Goal: Information Seeking & Learning: Learn about a topic

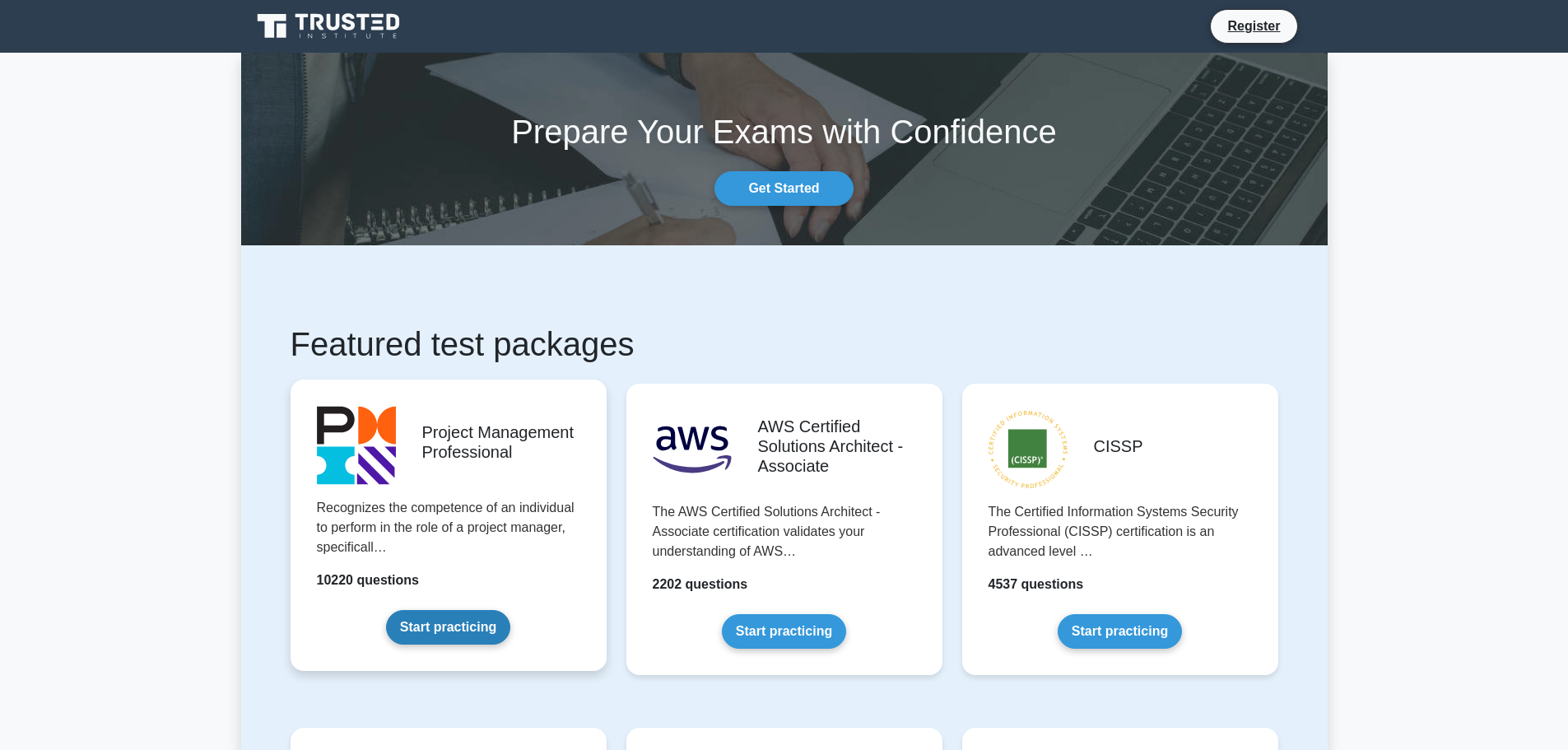
drag, startPoint x: 0, startPoint y: 0, endPoint x: 459, endPoint y: 636, distance: 784.3
click at [459, 636] on link "Start practicing" at bounding box center [448, 627] width 125 height 35
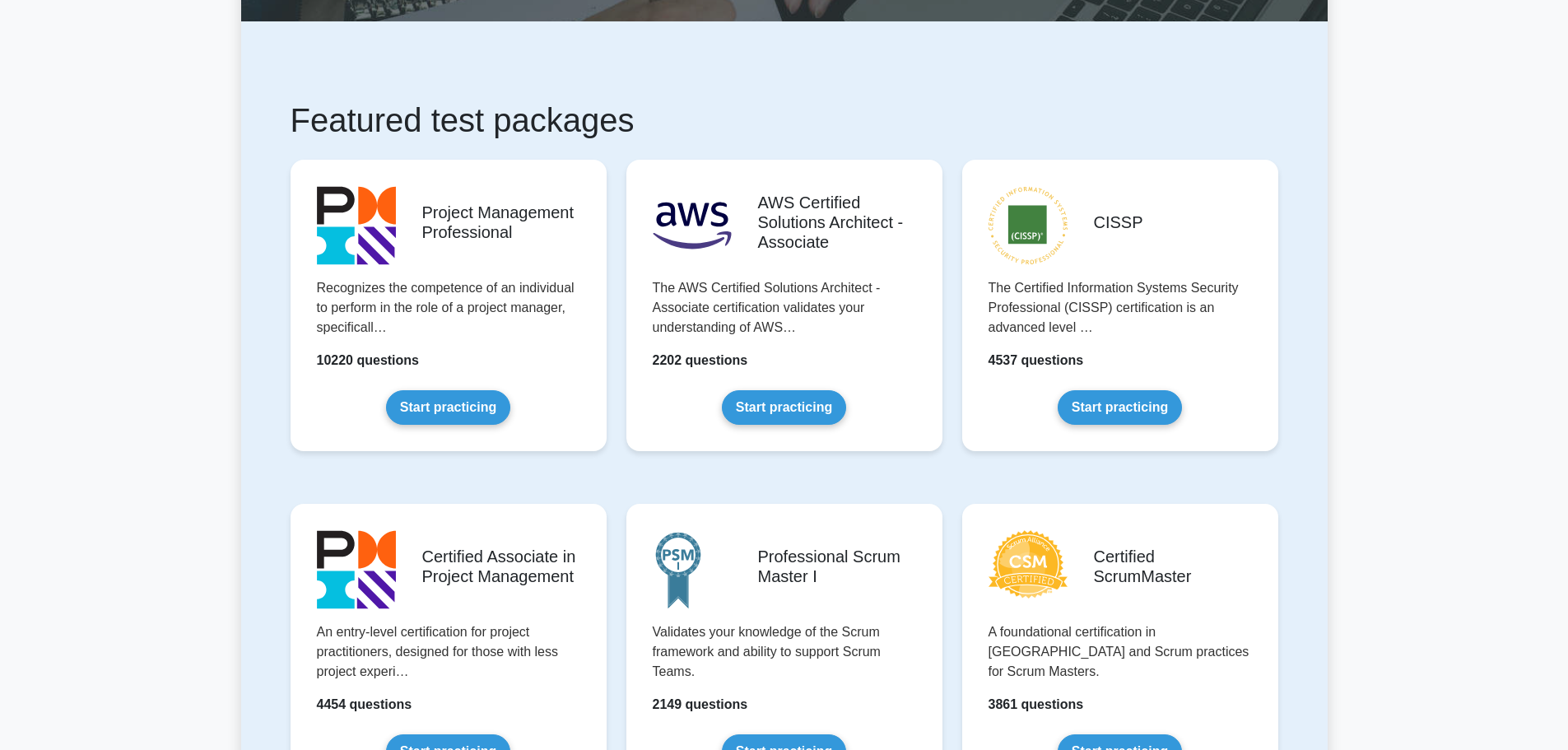
scroll to position [247, 0]
